Goal: Information Seeking & Learning: Learn about a topic

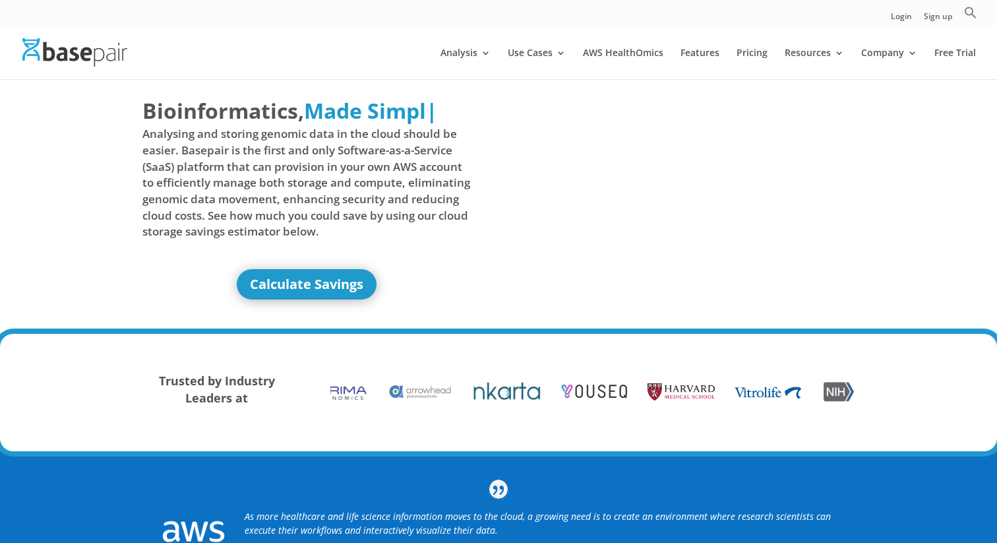
click at [150, 110] on span "Bioinformatics," at bounding box center [223, 111] width 162 height 30
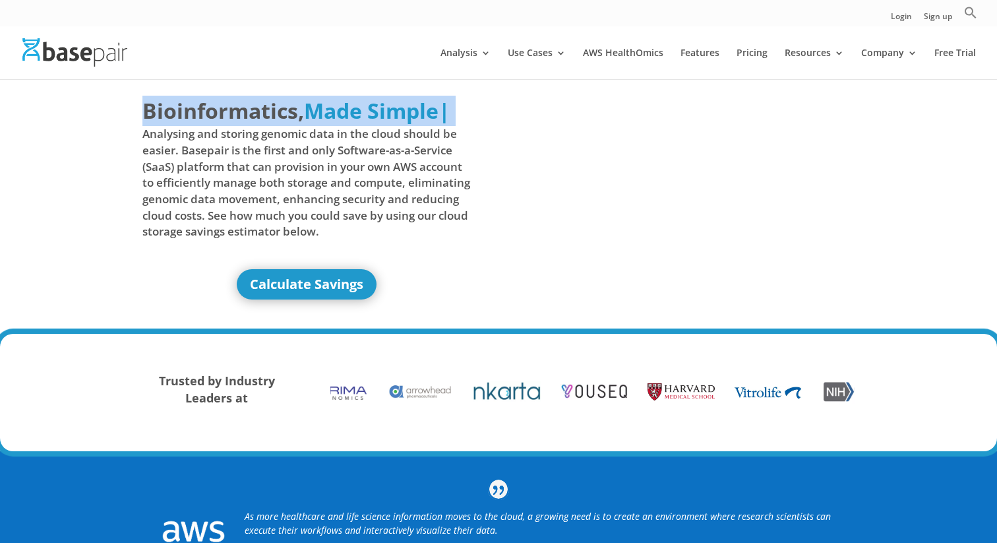
click at [150, 110] on span "Bioinformatics," at bounding box center [223, 111] width 162 height 30
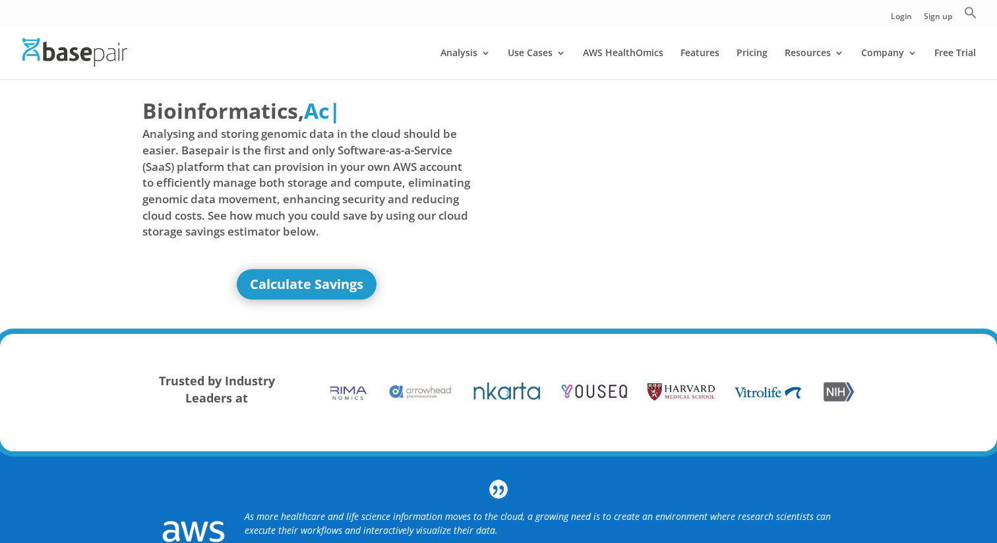
click at [150, 110] on span "Bioinformatics," at bounding box center [223, 111] width 162 height 30
